Goal: Task Accomplishment & Management: Complete application form

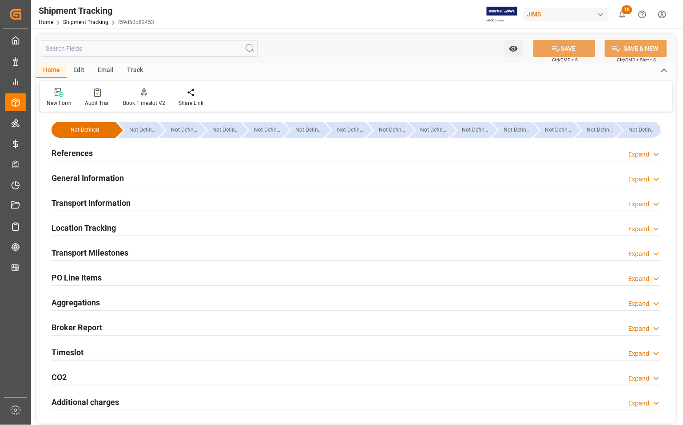
scroll to position [111, 0]
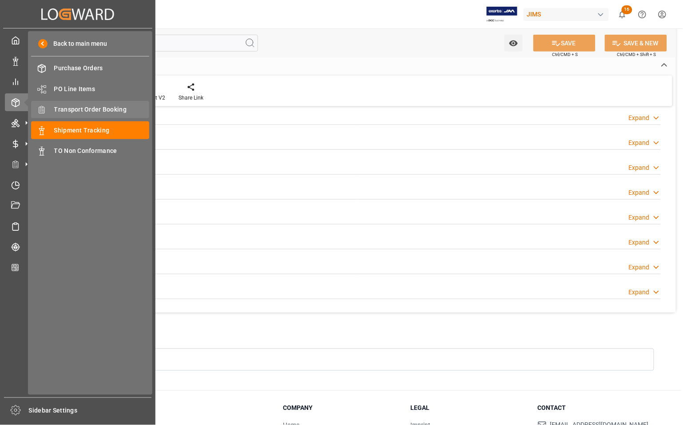
click at [65, 108] on span "Transport Order Booking" at bounding box center [101, 109] width 95 height 9
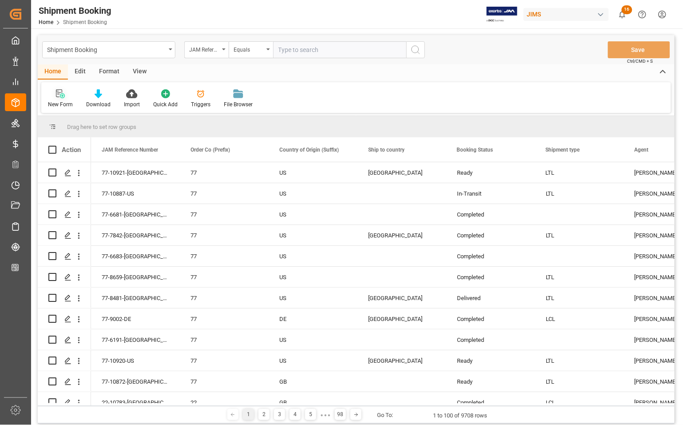
click at [59, 102] on div "New Form" at bounding box center [60, 104] width 25 height 8
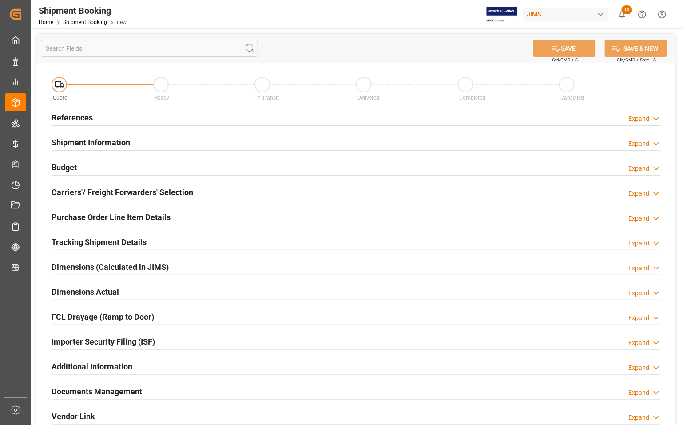
click at [67, 115] on h2 "References" at bounding box center [72, 117] width 41 height 12
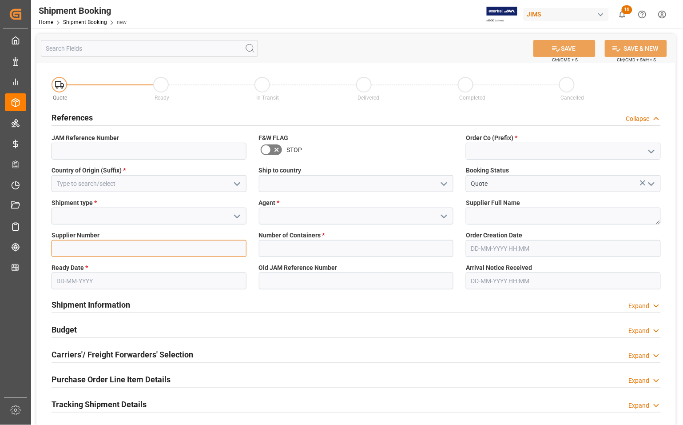
click at [87, 249] on input at bounding box center [149, 248] width 195 height 17
type input "670414"
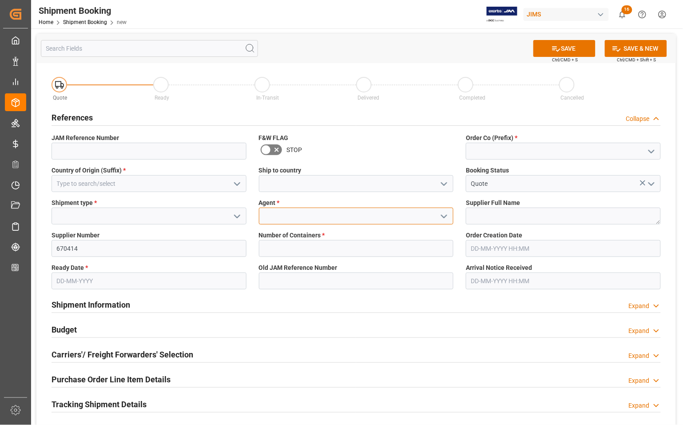
click at [268, 211] on input at bounding box center [356, 215] width 195 height 17
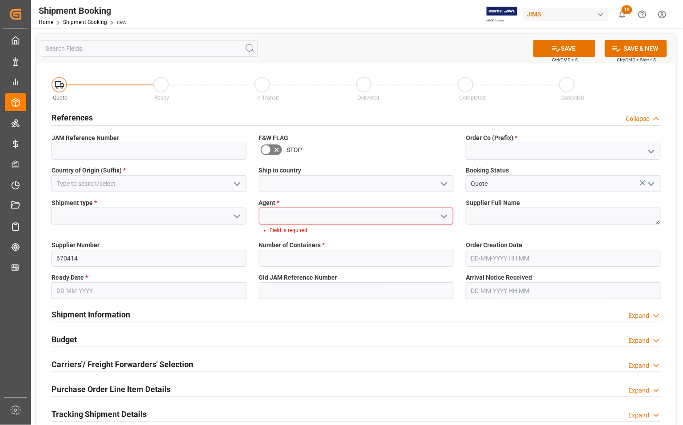
click at [448, 212] on icon "open menu" at bounding box center [444, 216] width 11 height 11
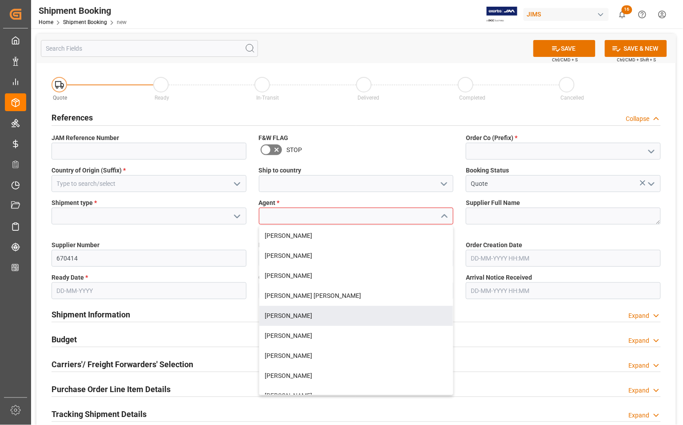
drag, startPoint x: 307, startPoint y: 313, endPoint x: 361, endPoint y: 292, distance: 57.4
click at [308, 313] on div "[PERSON_NAME]" at bounding box center [356, 316] width 194 height 20
type input "[PERSON_NAME]"
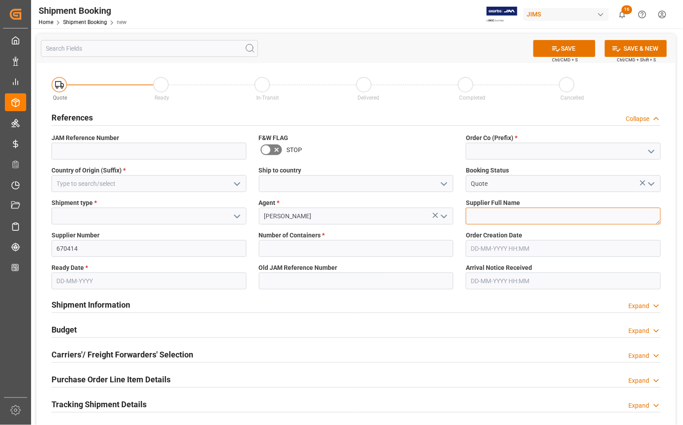
click at [504, 215] on textarea at bounding box center [563, 215] width 195 height 17
type textarea "Midlite"
click at [656, 150] on icon "open menu" at bounding box center [651, 151] width 11 height 11
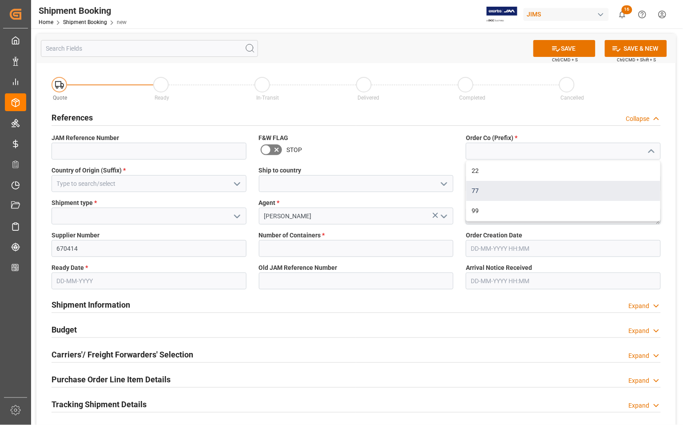
click at [504, 194] on div "77" at bounding box center [563, 191] width 194 height 20
type input "77"
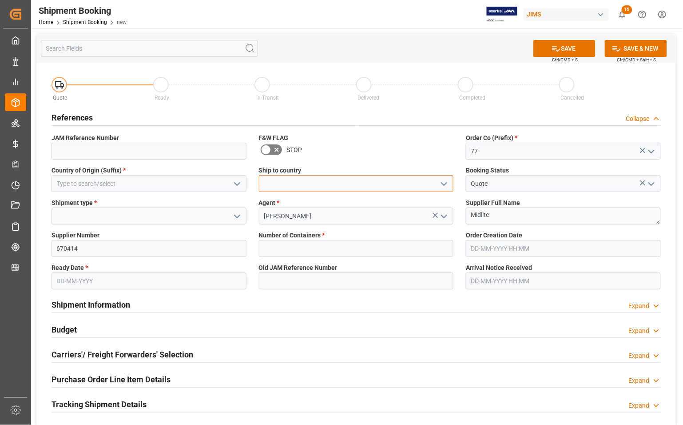
click at [337, 187] on input at bounding box center [356, 183] width 195 height 17
click at [443, 184] on icon "open menu" at bounding box center [444, 184] width 11 height 11
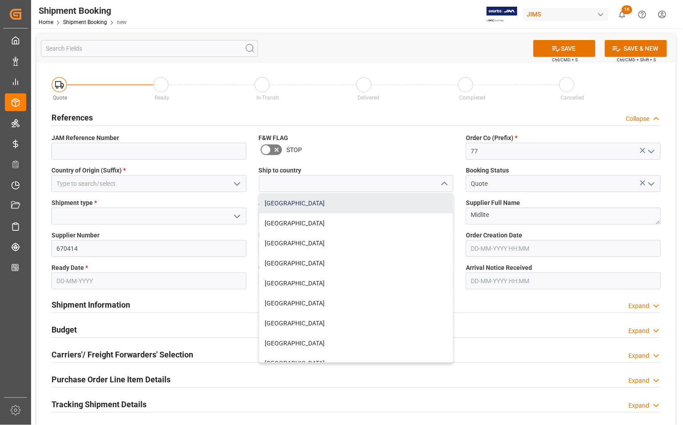
click at [325, 206] on div "[GEOGRAPHIC_DATA]" at bounding box center [356, 203] width 194 height 20
type input "[GEOGRAPHIC_DATA]"
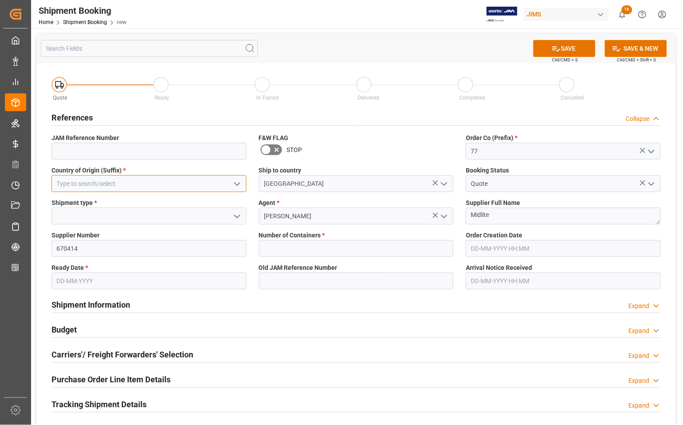
click at [173, 181] on input at bounding box center [149, 183] width 195 height 17
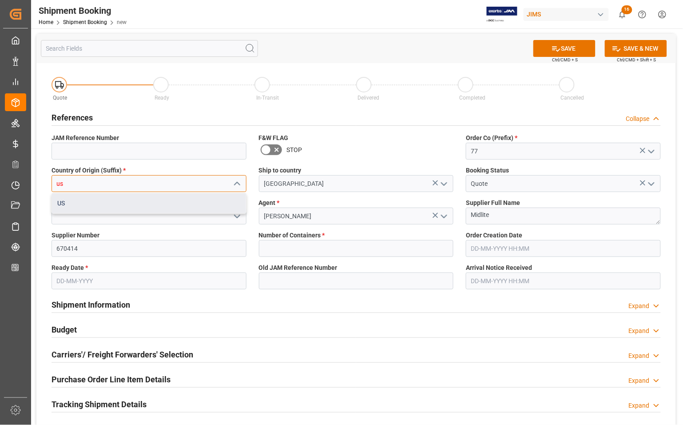
click at [164, 203] on div "US" at bounding box center [149, 203] width 194 height 20
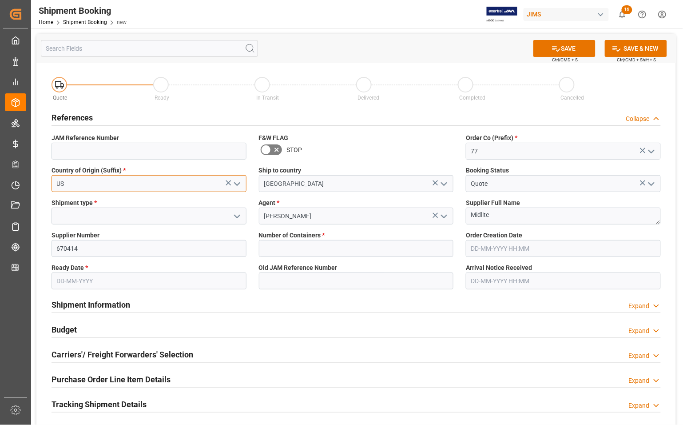
type input "US"
click at [176, 149] on input at bounding box center [149, 151] width 195 height 17
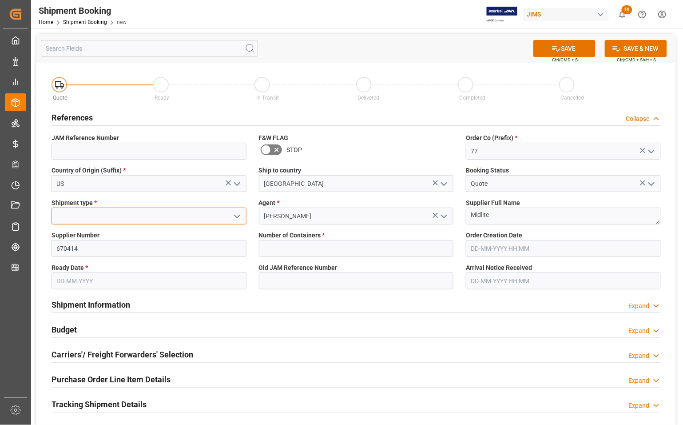
click at [71, 212] on input at bounding box center [149, 215] width 195 height 17
click at [235, 215] on polyline "open menu" at bounding box center [236, 216] width 5 height 3
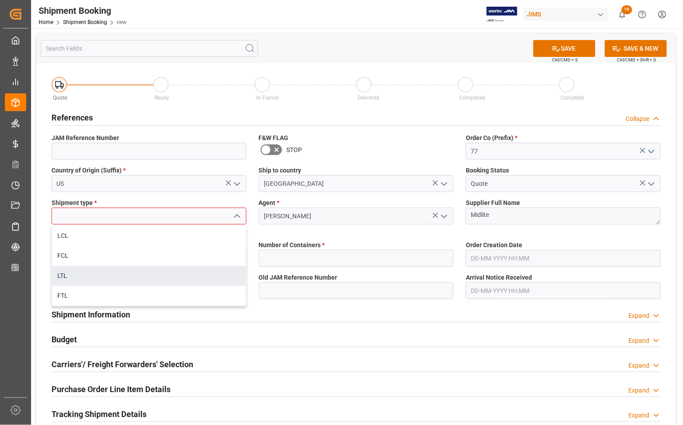
click at [143, 274] on div "LTL" at bounding box center [149, 276] width 194 height 20
type input "LTL"
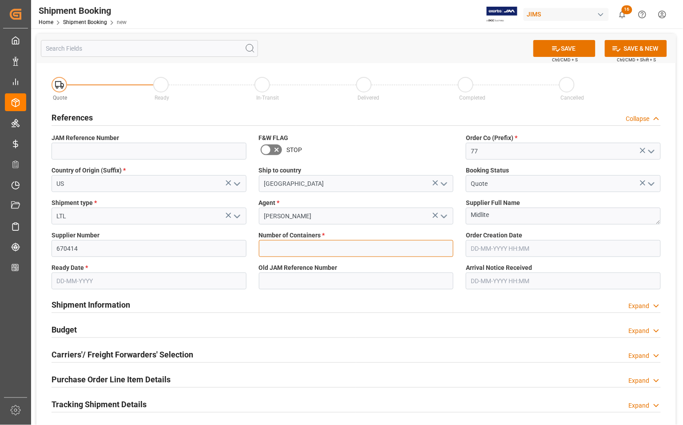
click at [281, 250] on input "text" at bounding box center [356, 248] width 195 height 17
type input "0"
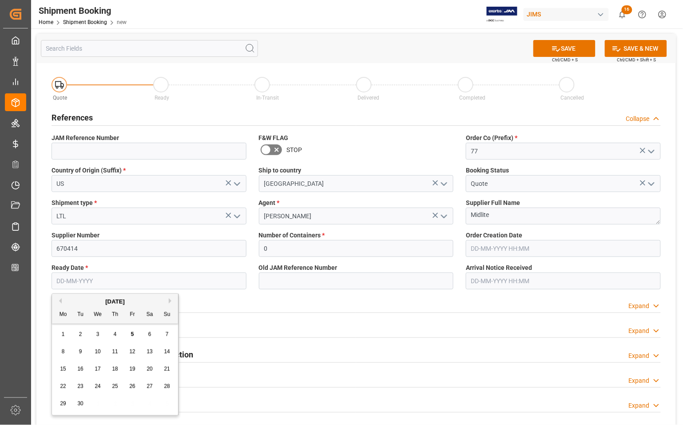
click at [125, 274] on input "text" at bounding box center [149, 280] width 195 height 17
click at [115, 351] on span "11" at bounding box center [115, 351] width 6 height 6
type input "[DATE]"
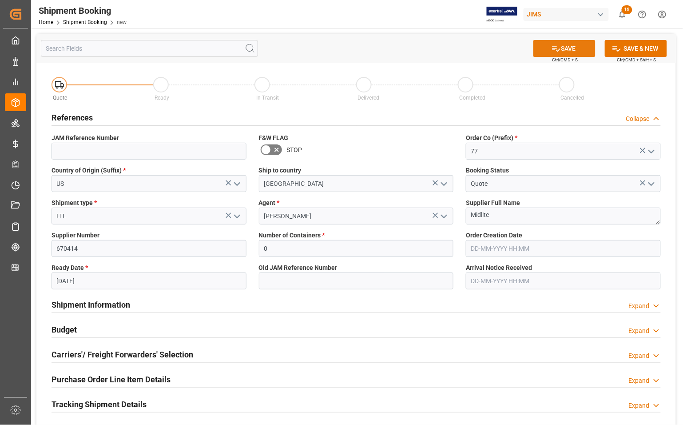
click at [562, 48] on button "SAVE" at bounding box center [564, 48] width 62 height 17
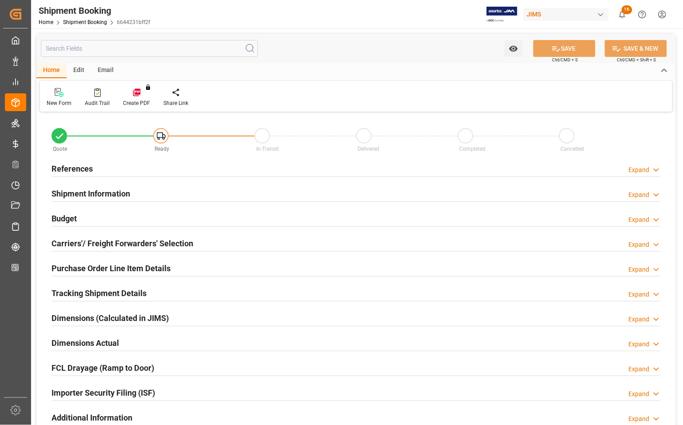
type input "0"
type input "[DATE]"
click at [68, 165] on h2 "References" at bounding box center [72, 169] width 41 height 12
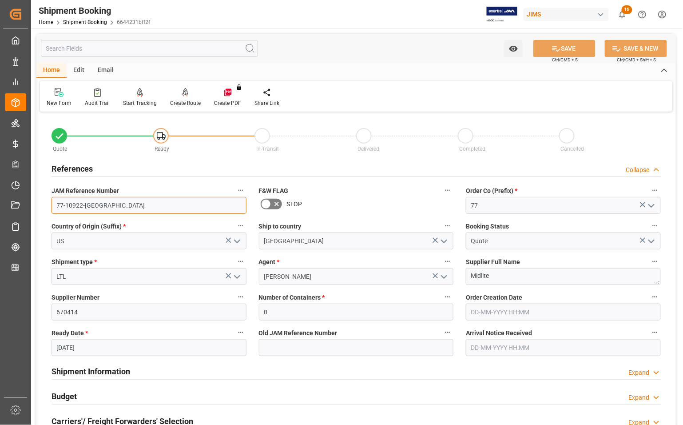
drag, startPoint x: 96, startPoint y: 206, endPoint x: 32, endPoint y: 205, distance: 64.8
click at [32, 205] on div "Watch Option SAVE Ctrl/CMD + S SAVE & NEW Ctrl/CMD + Shift + S Home Edit Email …" at bounding box center [356, 385] width 650 height 715
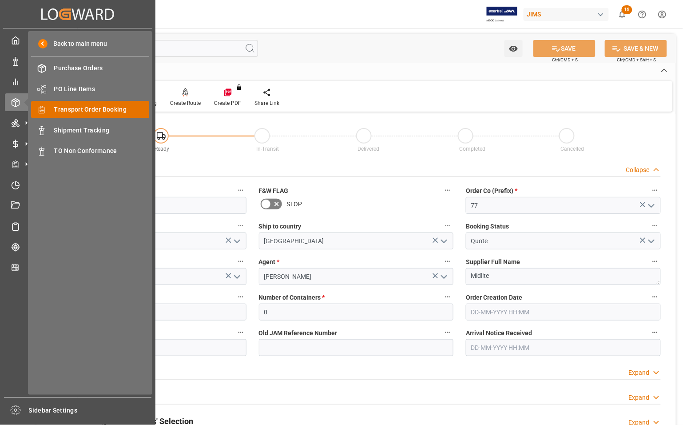
click at [64, 108] on span "Transport Order Booking" at bounding box center [101, 109] width 95 height 9
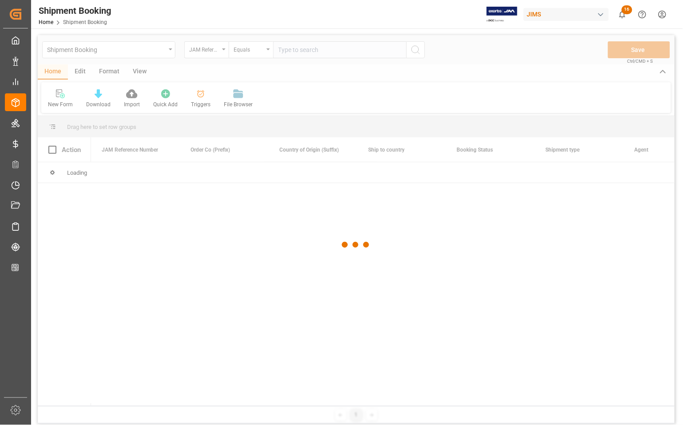
click at [301, 50] on div at bounding box center [356, 244] width 637 height 419
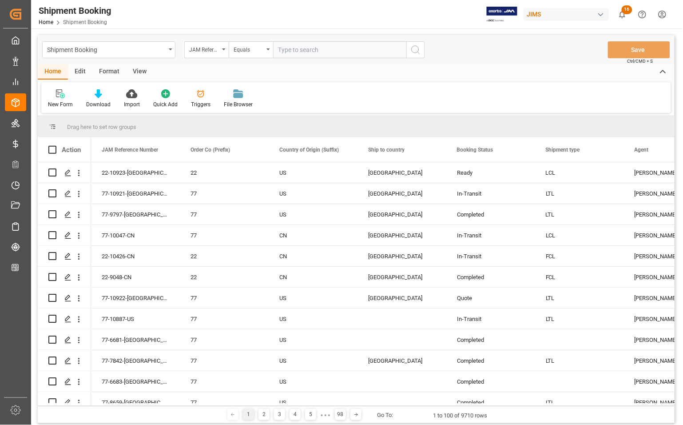
click at [301, 50] on input "text" at bounding box center [339, 49] width 133 height 17
type input "77-9818-CN"
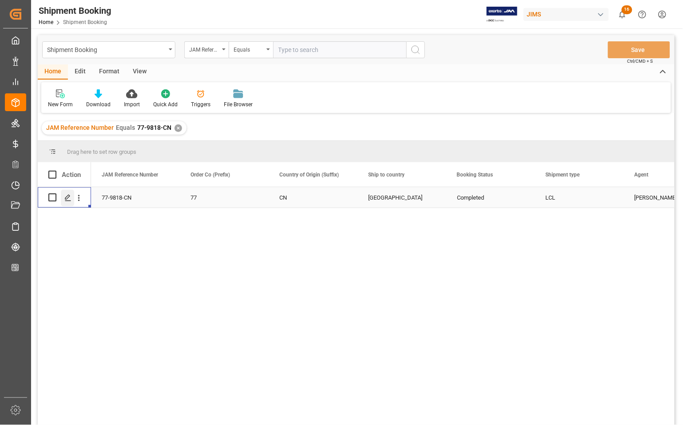
click at [67, 198] on icon "Press SPACE to select this row." at bounding box center [67, 197] width 7 height 7
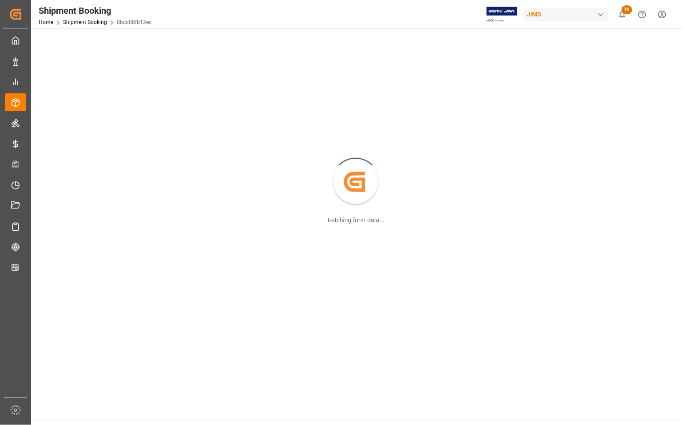
click at [67, 198] on div "Created by potrace 1.15, written by [PERSON_NAME] [DATE]-[DATE] Fetching form d…" at bounding box center [355, 182] width 639 height 297
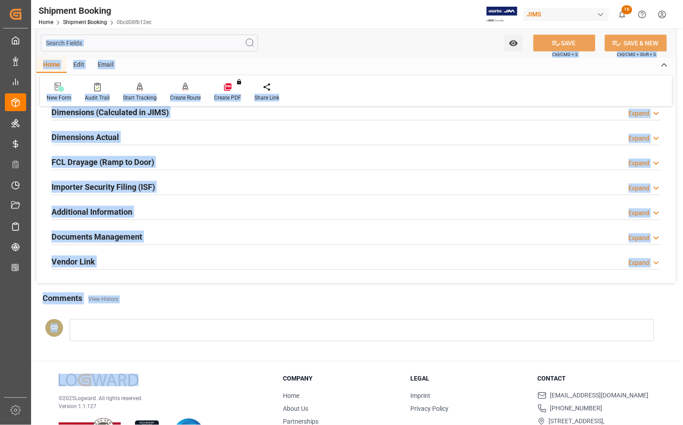
scroll to position [243, 0]
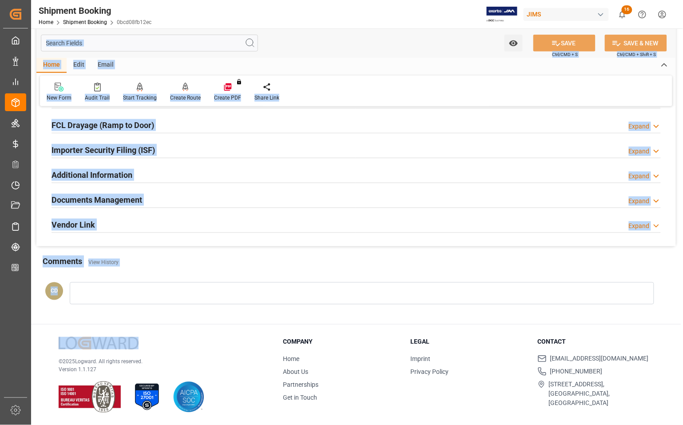
click at [96, 194] on h2 "Documents Management" at bounding box center [97, 200] width 91 height 12
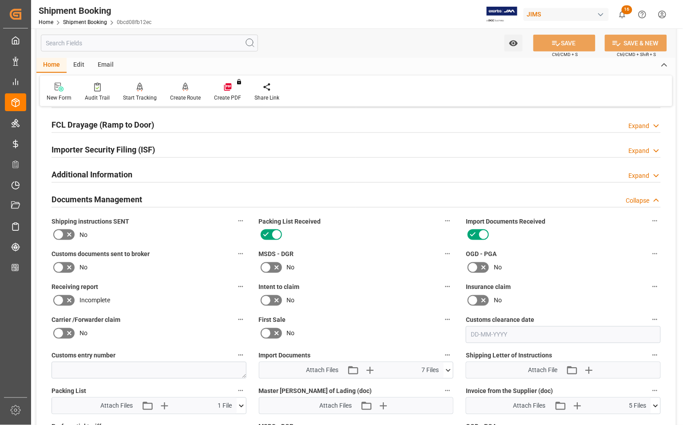
scroll to position [409, 0]
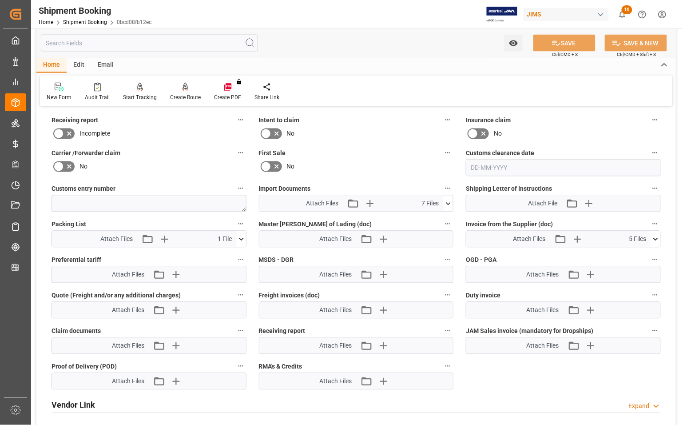
click at [448, 201] on icon at bounding box center [448, 203] width 9 height 9
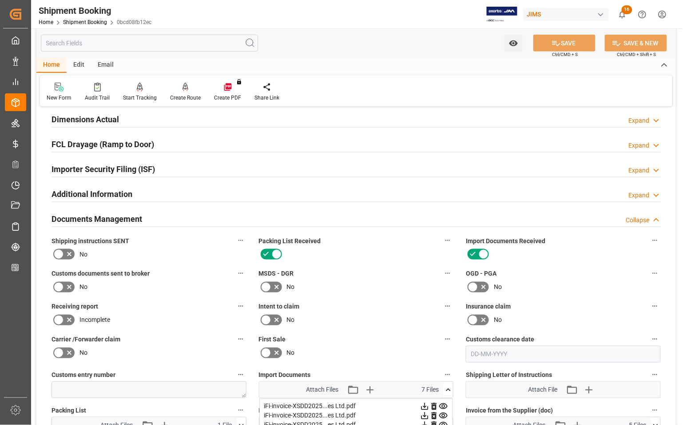
scroll to position [132, 0]
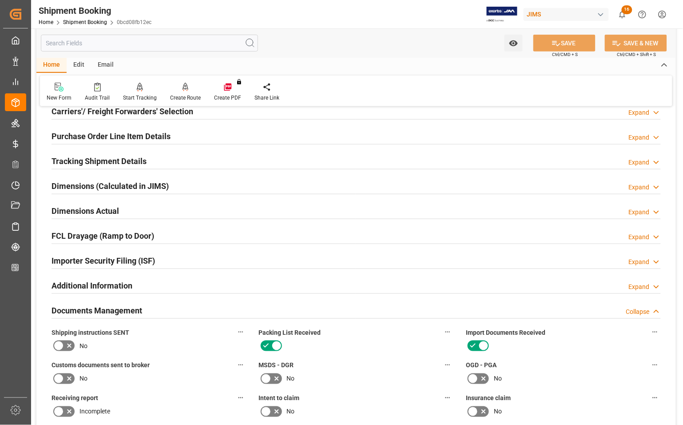
click at [74, 135] on h2 "Purchase Order Line Item Details" at bounding box center [111, 136] width 119 height 12
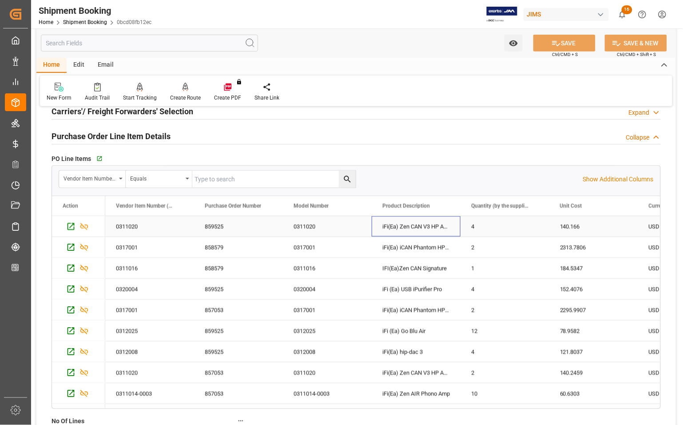
click at [387, 227] on div "iFi(Ea) Zen CAN V3 HP Amp" at bounding box center [416, 226] width 89 height 20
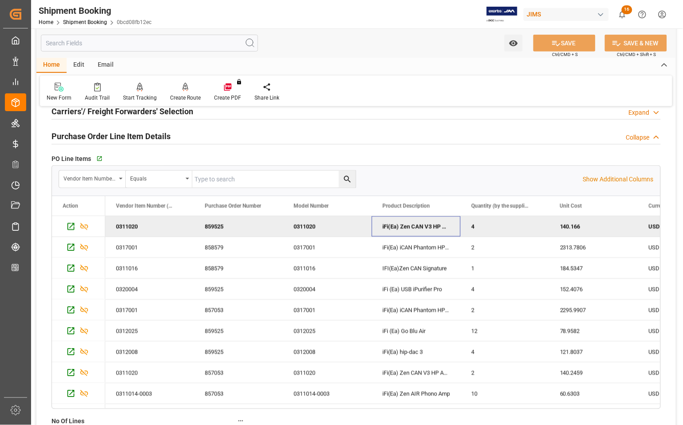
click at [387, 227] on div "iFi(Ea) Zen CAN V3 HP Amp" at bounding box center [416, 226] width 89 height 20
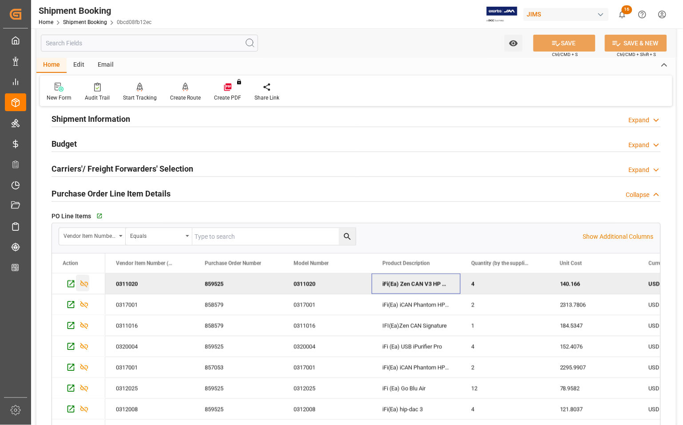
scroll to position [0, 0]
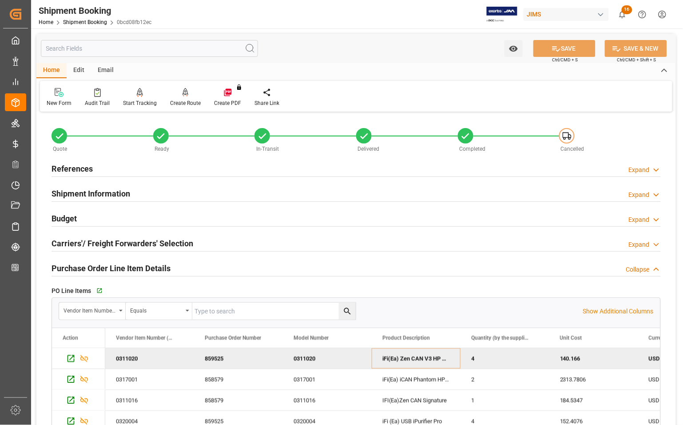
click at [65, 167] on h2 "References" at bounding box center [72, 169] width 41 height 12
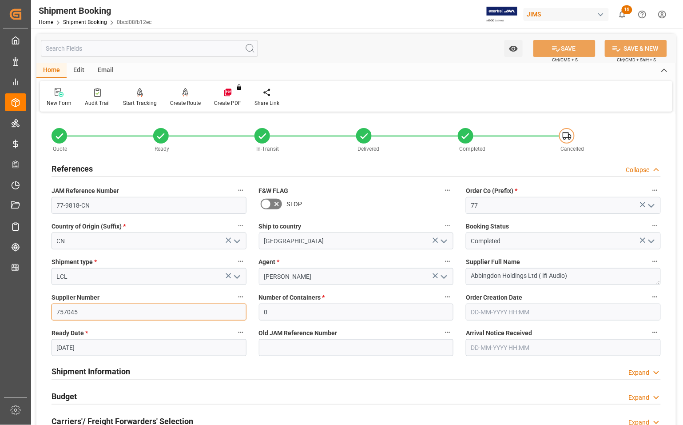
drag, startPoint x: 78, startPoint y: 313, endPoint x: 48, endPoint y: 307, distance: 31.4
click at [48, 307] on div "Supplier Number 757045" at bounding box center [148, 306] width 207 height 36
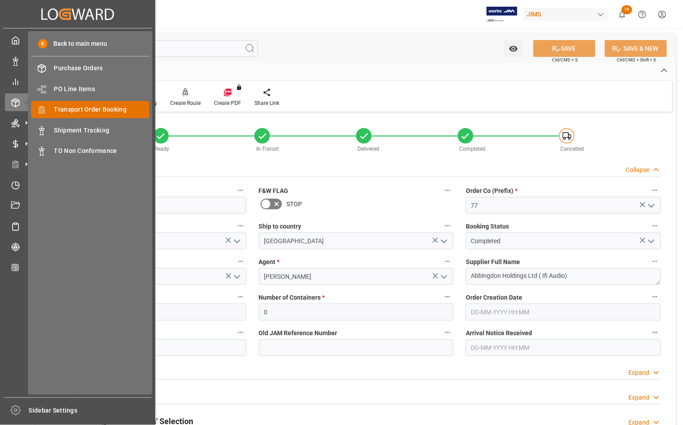
click at [76, 107] on span "Transport Order Booking" at bounding box center [101, 109] width 95 height 9
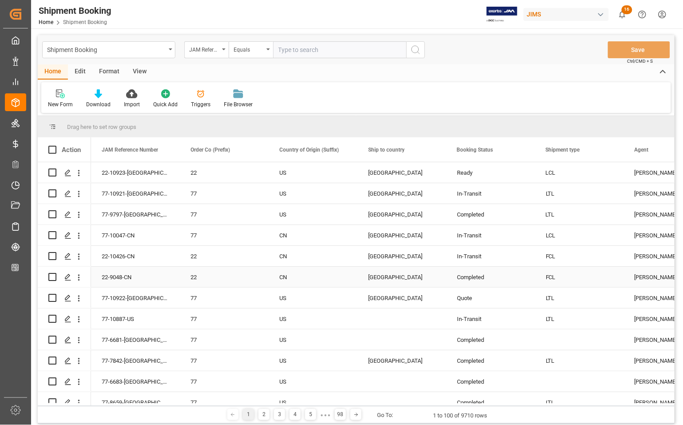
click at [492, 269] on div "Completed" at bounding box center [490, 277] width 67 height 20
click at [542, 242] on div "LCL" at bounding box center [579, 235] width 89 height 20
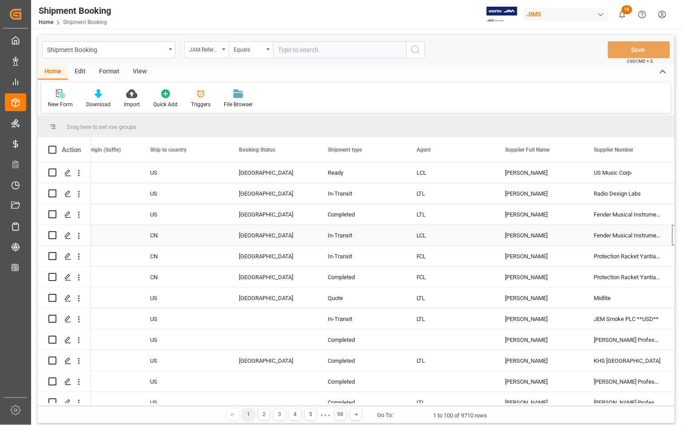
scroll to position [0, 218]
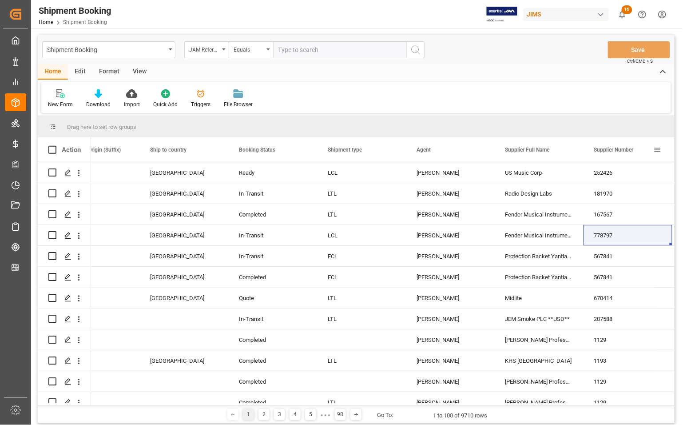
click at [658, 150] on span at bounding box center [658, 150] width 8 height 8
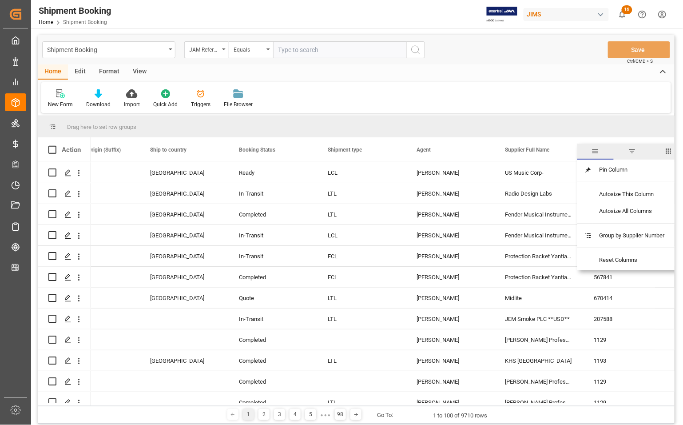
click at [628, 151] on span "filter" at bounding box center [632, 151] width 36 height 16
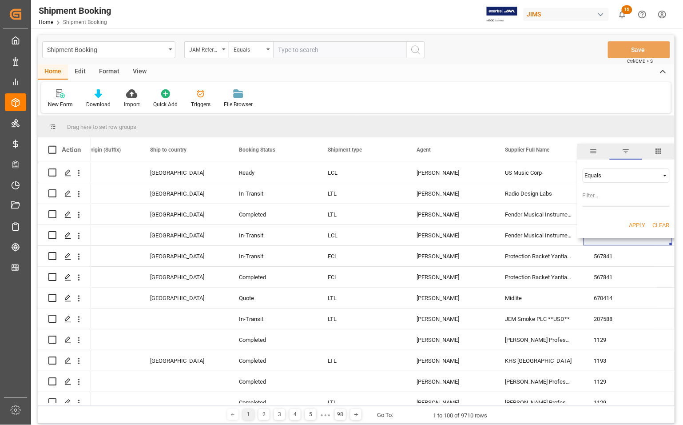
click at [601, 194] on input "Filter Value" at bounding box center [626, 198] width 87 height 18
type input "757045"
click at [642, 226] on button "Apply" at bounding box center [637, 225] width 16 height 9
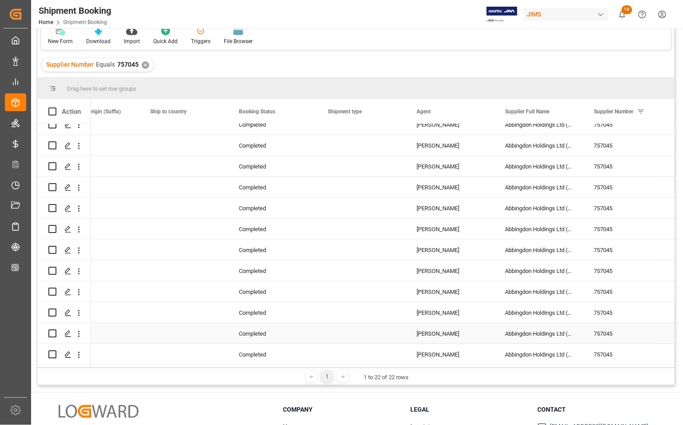
scroll to position [131, 0]
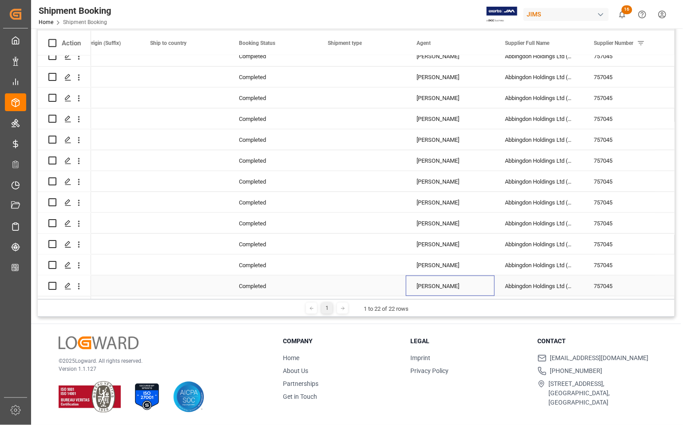
click at [442, 287] on div "[PERSON_NAME]" at bounding box center [450, 286] width 67 height 20
click at [463, 247] on div "[PERSON_NAME]" at bounding box center [450, 244] width 67 height 20
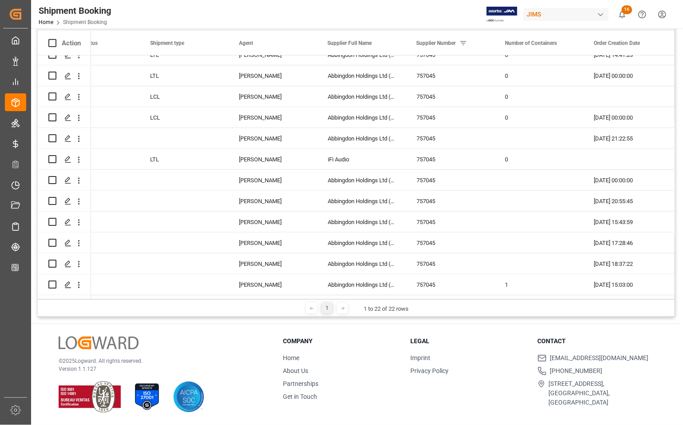
scroll to position [158, 0]
